Goal: Book appointment/travel/reservation

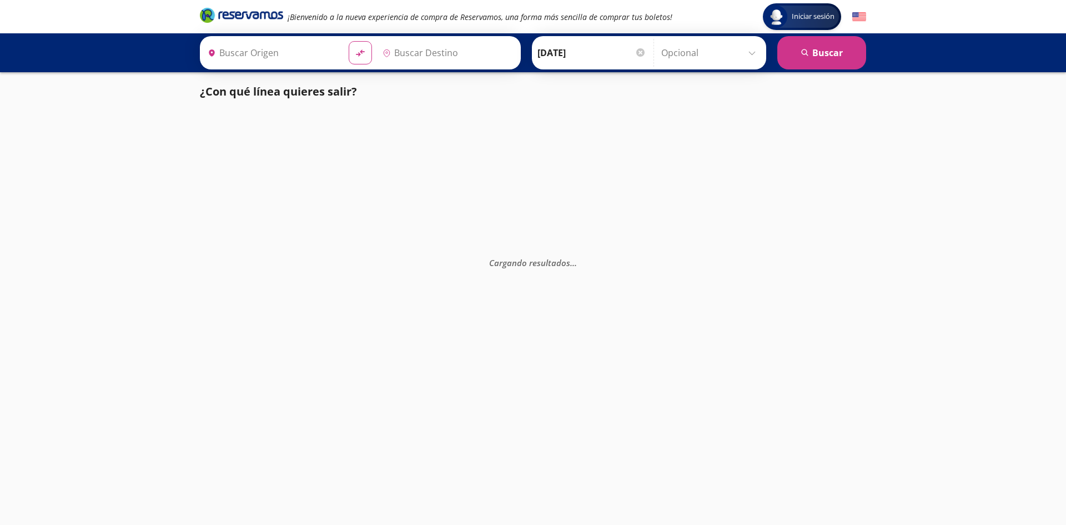
type input "Uruapan, [GEOGRAPHIC_DATA]"
type input "[GEOGRAPHIC_DATA][PERSON_NAME] ([GEOGRAPHIC_DATA]), [GEOGRAPHIC_DATA]"
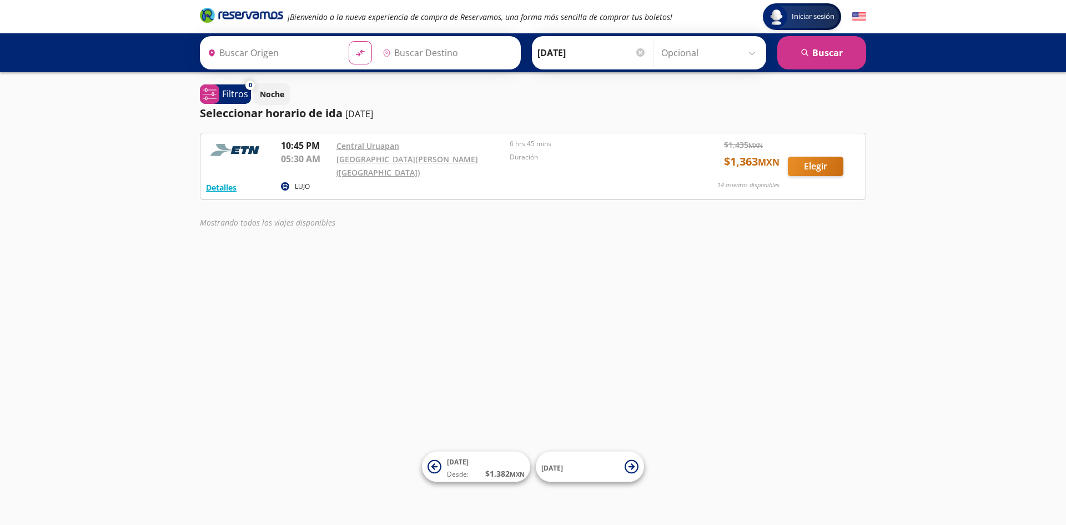
type input "Uruapan, [GEOGRAPHIC_DATA]"
click at [377, 144] on link "Central Uruapan" at bounding box center [367, 145] width 63 height 11
click at [432, 48] on input "[GEOGRAPHIC_DATA][PERSON_NAME] ([GEOGRAPHIC_DATA]), [GEOGRAPHIC_DATA]" at bounding box center [440, 53] width 125 height 28
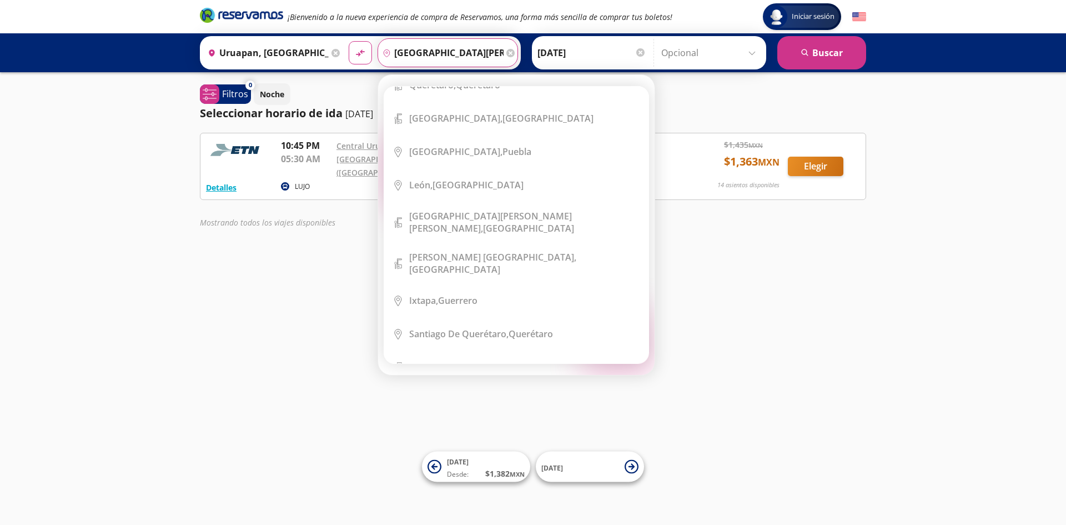
scroll to position [278, 0]
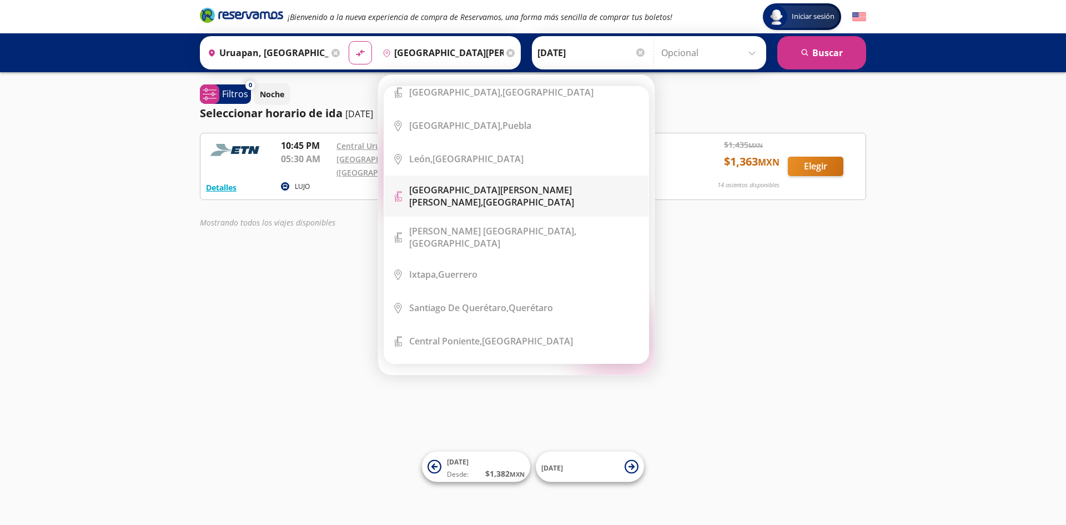
click at [516, 194] on b "[GEOGRAPHIC_DATA][PERSON_NAME][PERSON_NAME]," at bounding box center [490, 196] width 163 height 24
type input "[GEOGRAPHIC_DATA][PERSON_NAME][PERSON_NAME], [GEOGRAPHIC_DATA]"
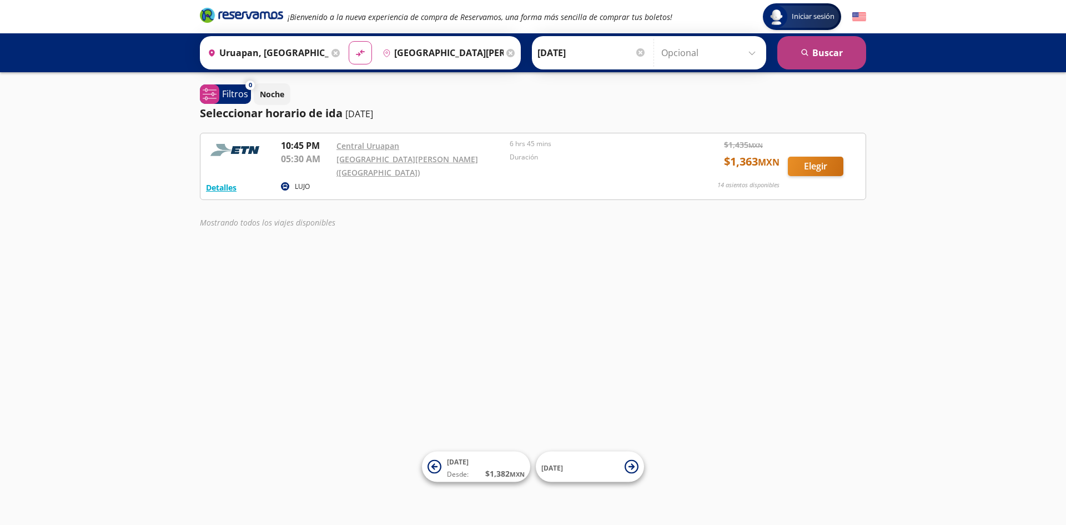
click at [814, 54] on button "search [GEOGRAPHIC_DATA]" at bounding box center [821, 52] width 89 height 33
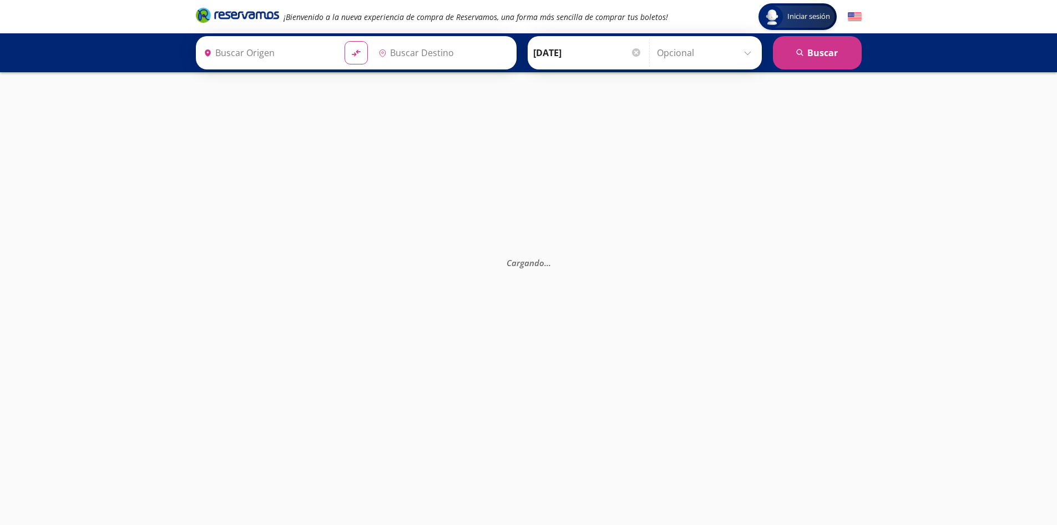
type input "[GEOGRAPHIC_DATA][PERSON_NAME][PERSON_NAME], [GEOGRAPHIC_DATA]"
type input "Uruapan, [GEOGRAPHIC_DATA]"
